Goal: Information Seeking & Learning: Learn about a topic

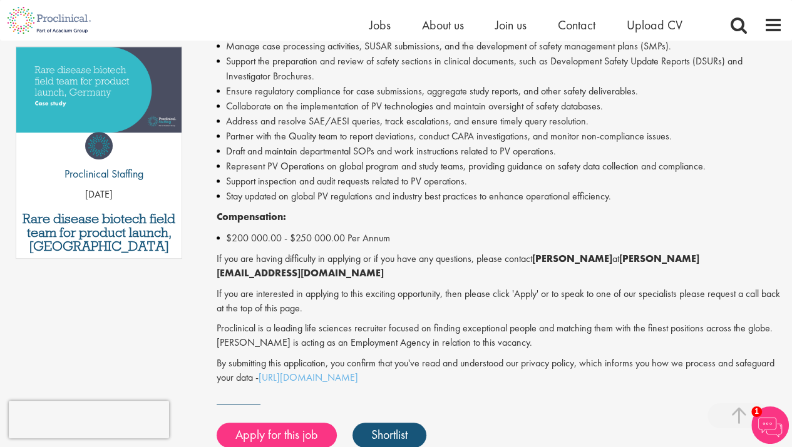
scroll to position [635, 0]
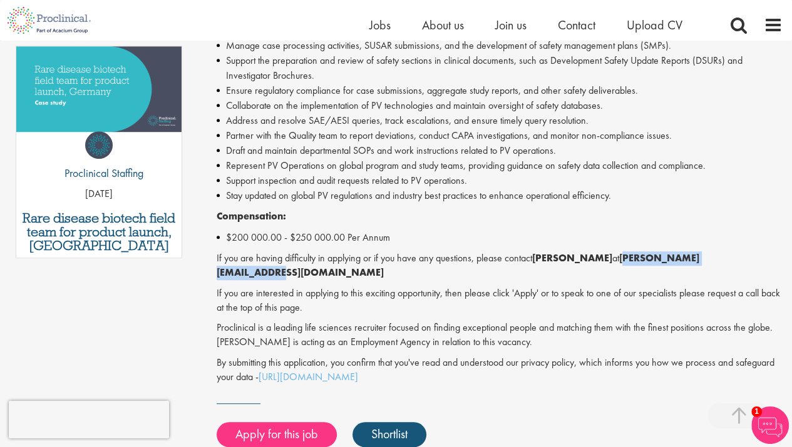
drag, startPoint x: 613, startPoint y: 258, endPoint x: 728, endPoint y: 263, distance: 115.9
click at [728, 263] on p "If you are having difficulty in applying or if you have any questions, please c…" at bounding box center [500, 266] width 566 height 29
drag, startPoint x: 728, startPoint y: 263, endPoint x: 687, endPoint y: 257, distance: 41.8
copy strong "[PERSON_NAME][EMAIL_ADDRESS][DOMAIN_NAME]"
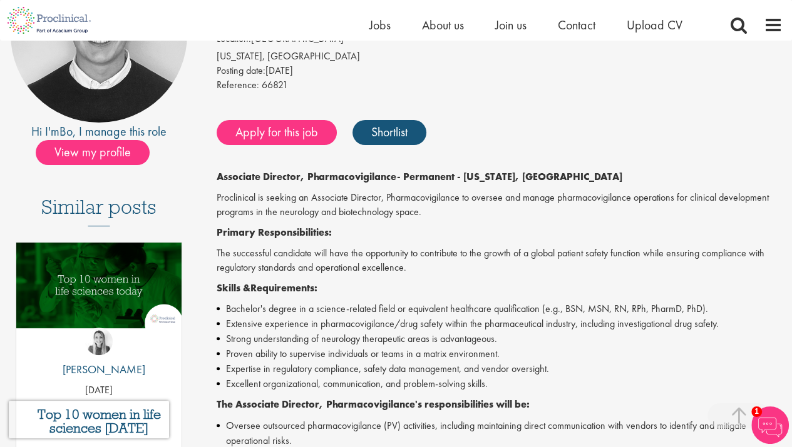
scroll to position [0, 0]
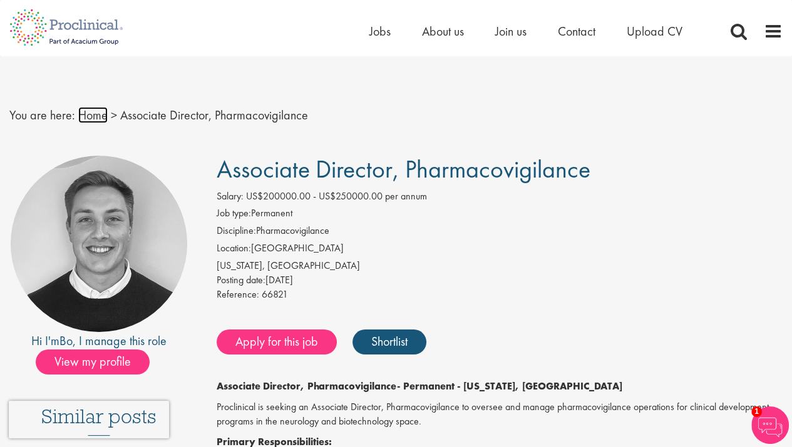
click at [92, 111] on link "Home" at bounding box center [92, 115] width 29 height 16
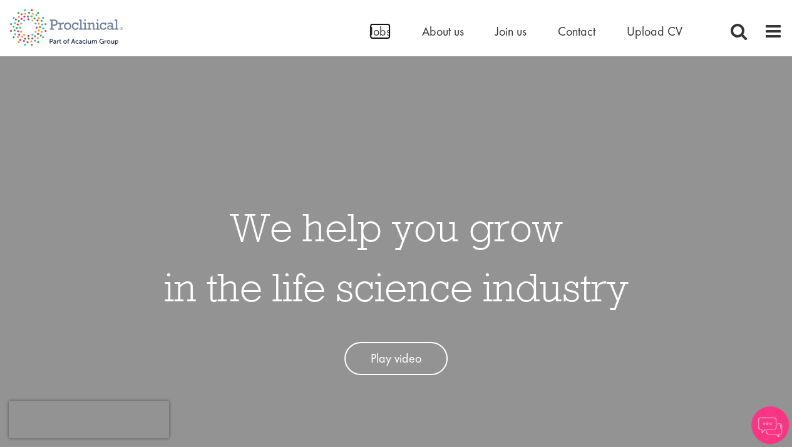
click at [373, 28] on span "Jobs" at bounding box center [379, 31] width 21 height 16
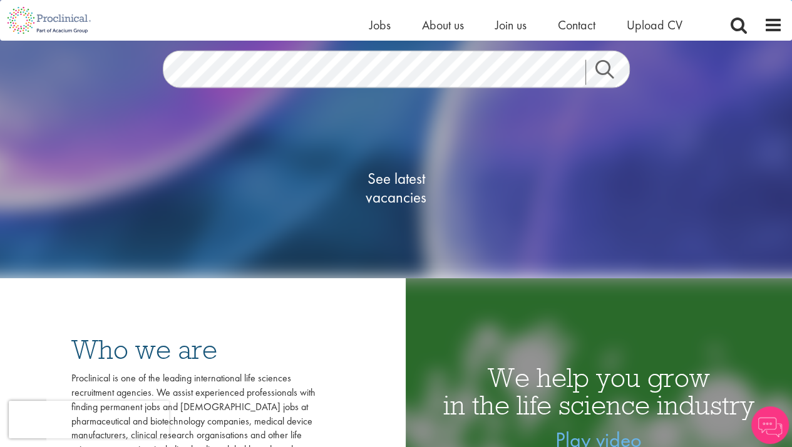
scroll to position [125, 0]
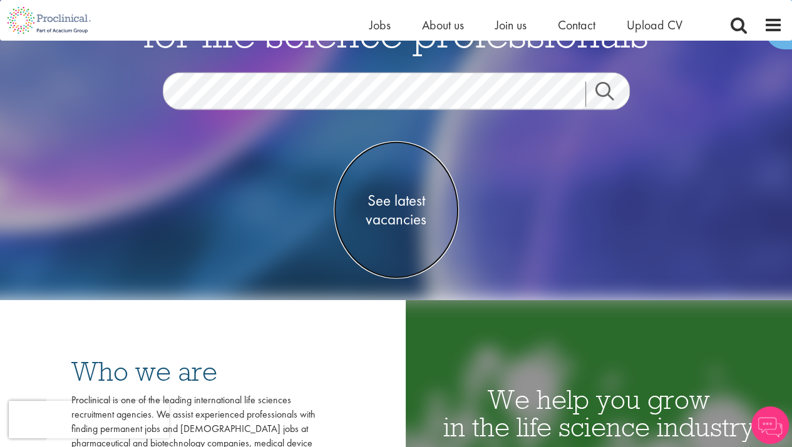
click at [401, 198] on span "See latest vacancies" at bounding box center [396, 210] width 125 height 38
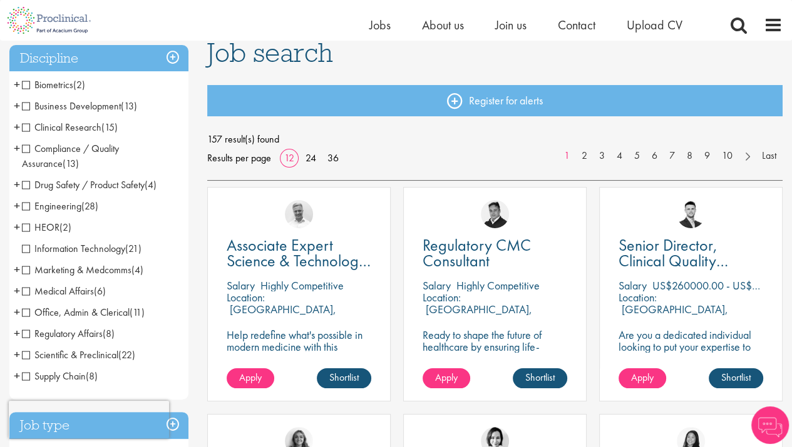
scroll to position [125, 0]
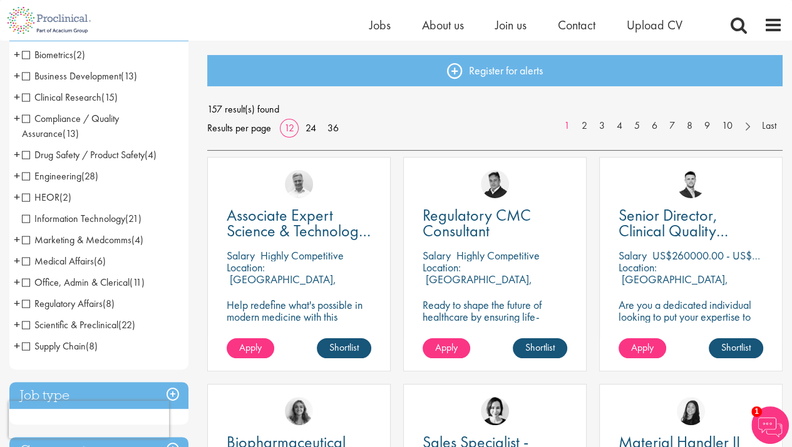
click at [23, 155] on span "Drug Safety / Product Safety" at bounding box center [83, 154] width 123 height 13
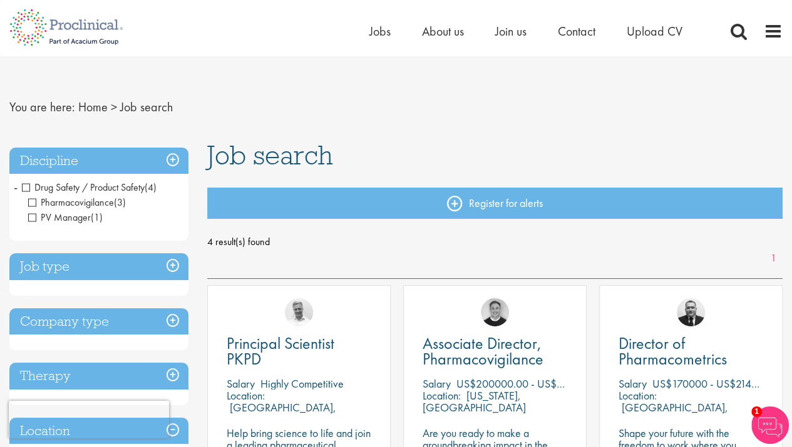
scroll to position [63, 0]
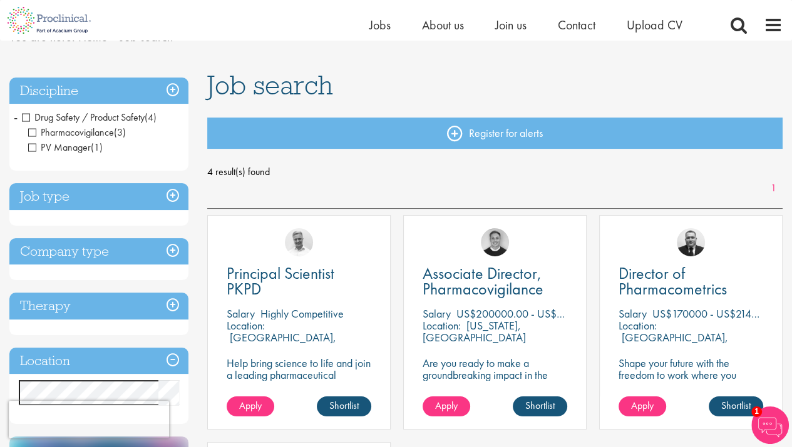
click at [24, 115] on span "Drug Safety / Product Safety" at bounding box center [83, 117] width 123 height 13
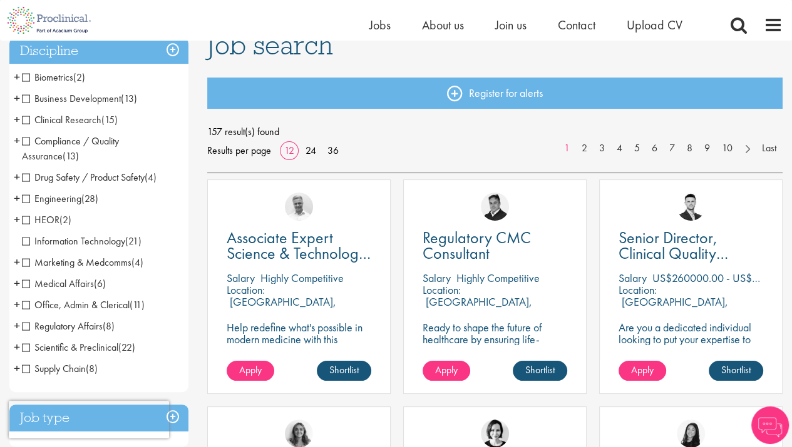
scroll to position [125, 0]
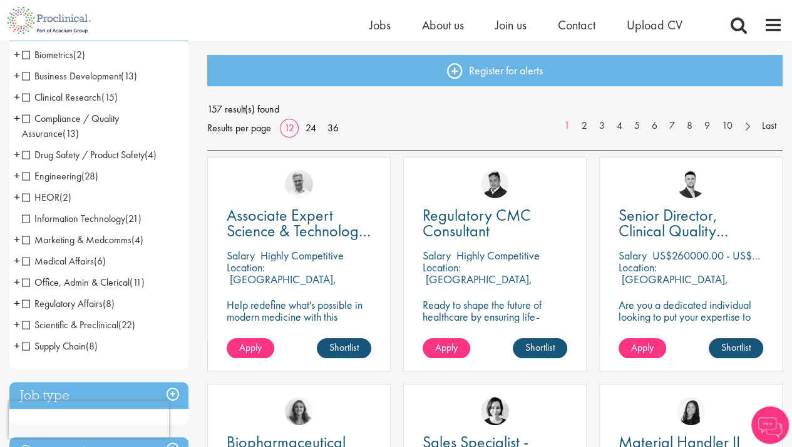
click at [29, 305] on span "Regulatory Affairs" at bounding box center [62, 303] width 81 height 13
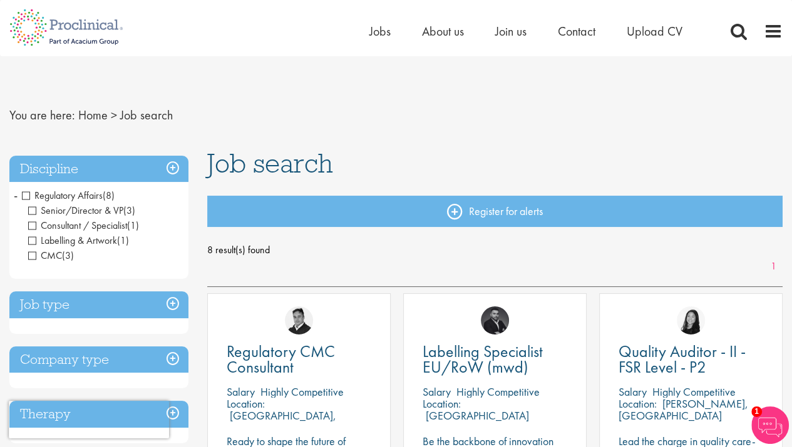
click at [26, 194] on span "Regulatory Affairs" at bounding box center [62, 195] width 81 height 13
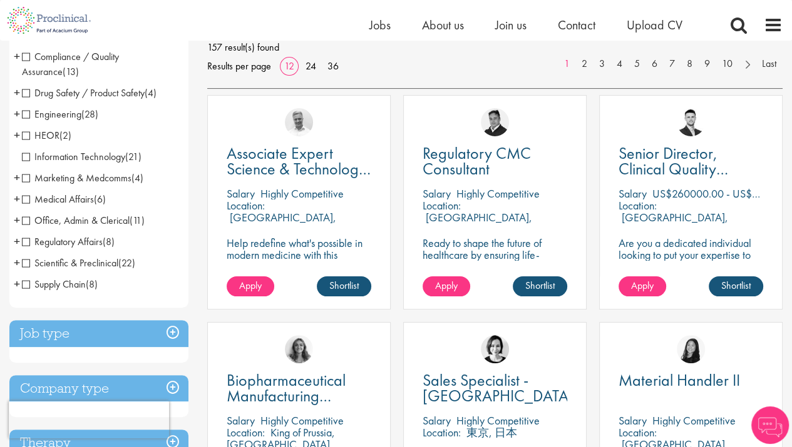
scroll to position [188, 0]
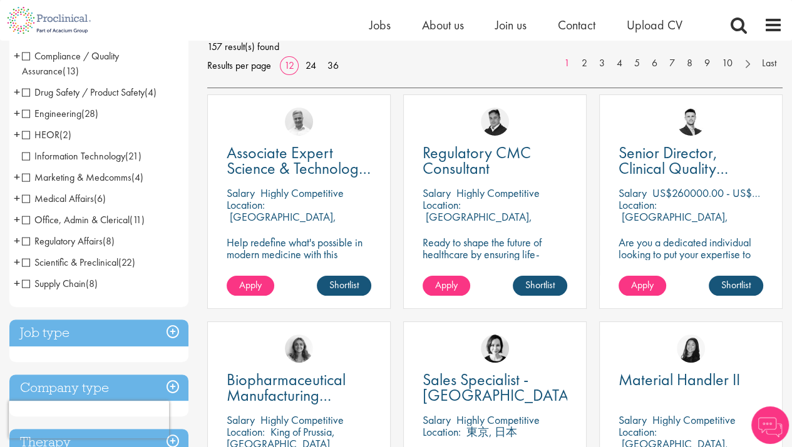
click at [26, 92] on span "Drug Safety / Product Safety" at bounding box center [83, 92] width 123 height 13
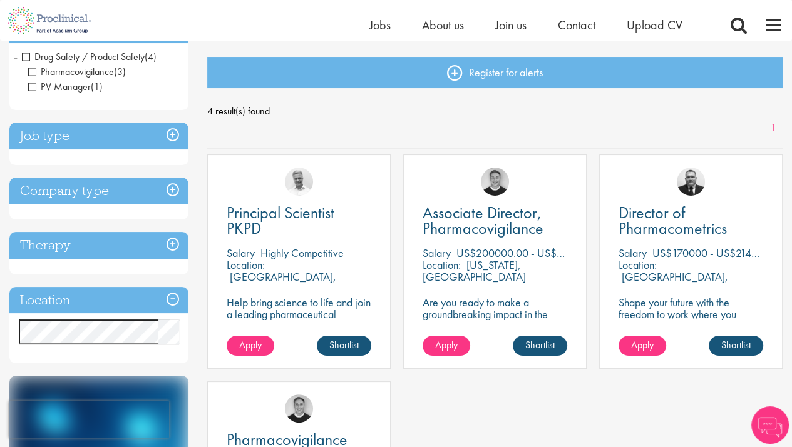
scroll to position [125, 0]
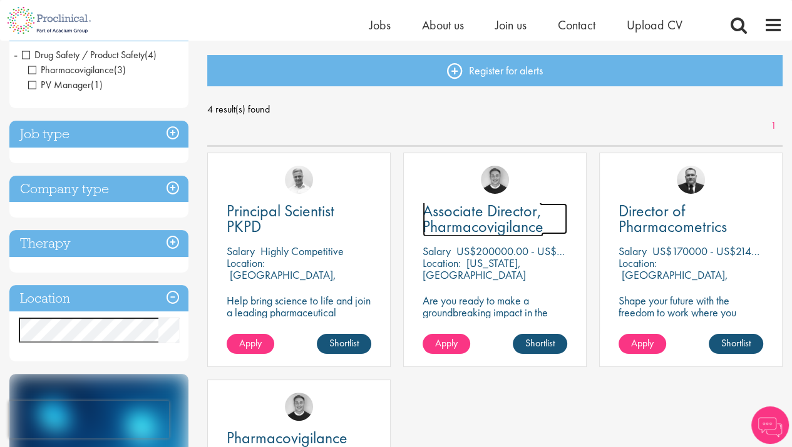
click at [478, 218] on span "Associate Director, Pharmacovigilance" at bounding box center [482, 218] width 121 height 37
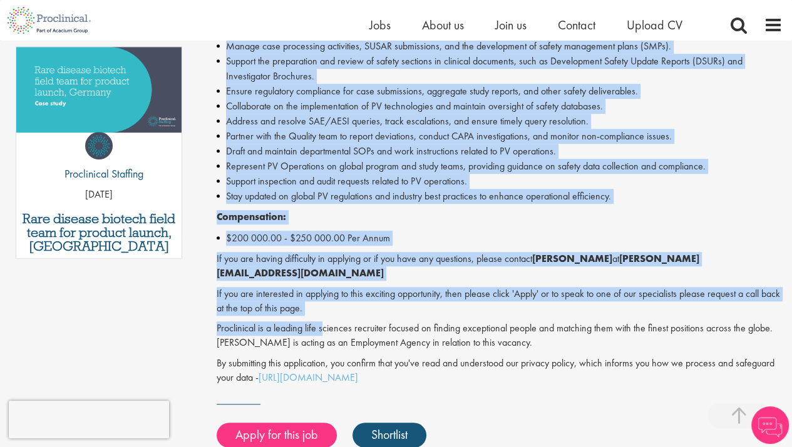
scroll to position [876, 0]
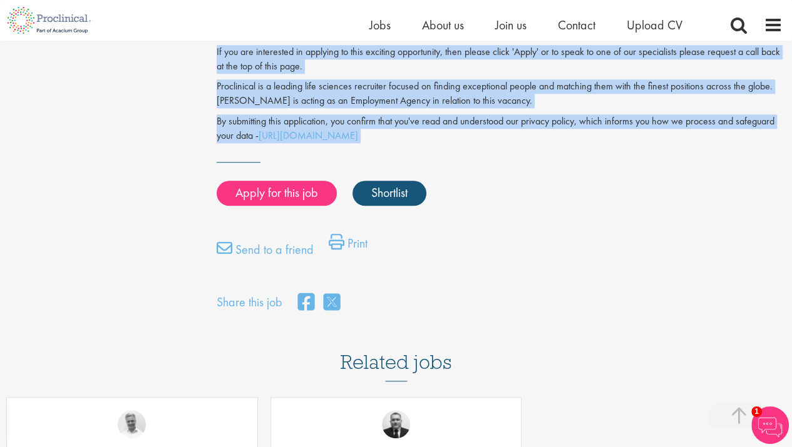
drag, startPoint x: 220, startPoint y: 93, endPoint x: 441, endPoint y: 131, distance: 224.8
drag, startPoint x: 441, startPoint y: 131, endPoint x: 375, endPoint y: 108, distance: 69.7
copy div "Associate Director, Pharmacovigilance Salary: US$200000.00 - US$250000.00 per a…"
